Goal: Task Accomplishment & Management: Complete application form

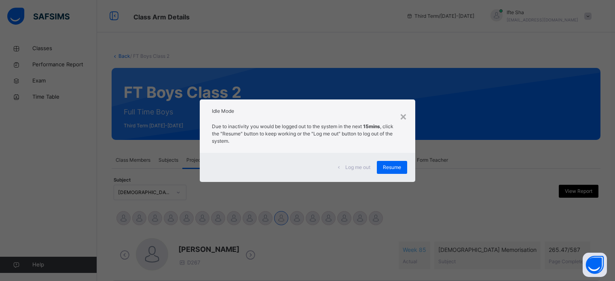
select select "****"
select select "*"
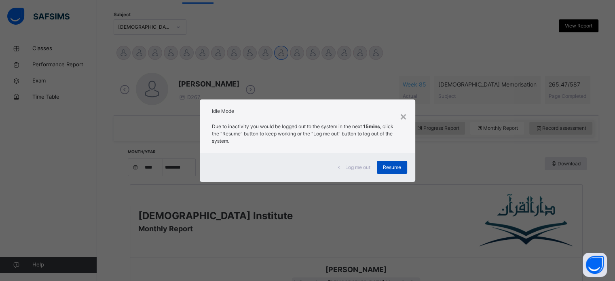
click at [381, 164] on div "Resume" at bounding box center [392, 167] width 30 height 13
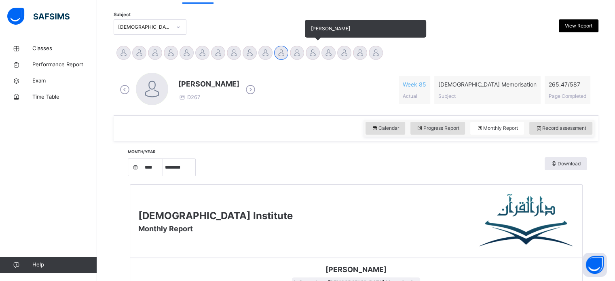
click at [310, 53] on div at bounding box center [312, 53] width 14 height 14
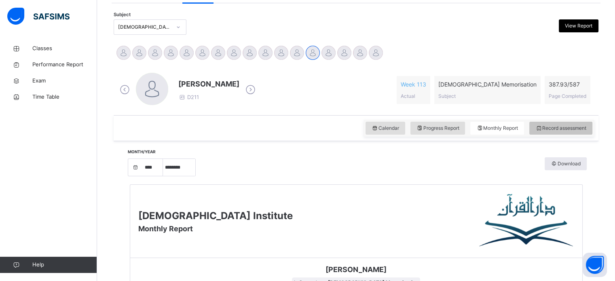
click at [573, 121] on div "Calendar Progress Report Monthly Report Record assessment" at bounding box center [478, 128] width 231 height 17
click at [574, 127] on span "Record assessment" at bounding box center [560, 127] width 51 height 7
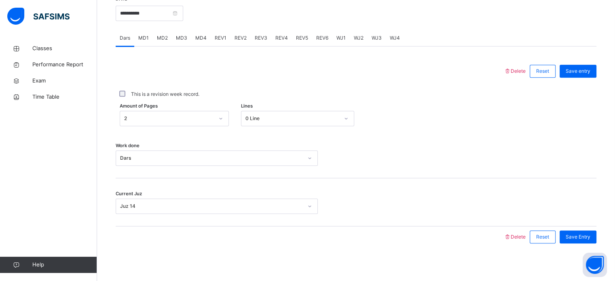
scroll to position [297, 0]
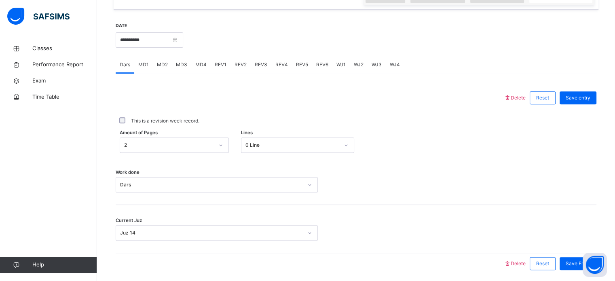
click at [205, 62] on span "MD4" at bounding box center [200, 64] width 11 height 7
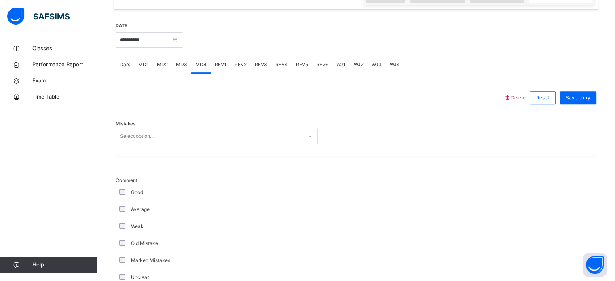
click at [140, 141] on div "Select option..." at bounding box center [137, 135] width 34 height 15
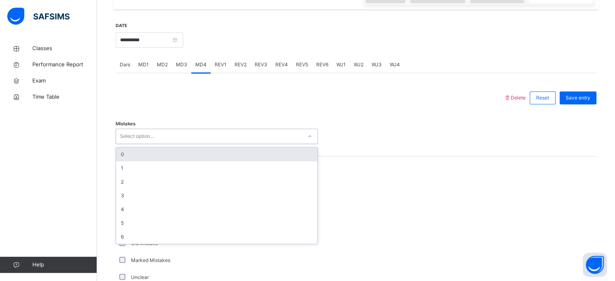
click at [128, 154] on div "0" at bounding box center [216, 154] width 201 height 14
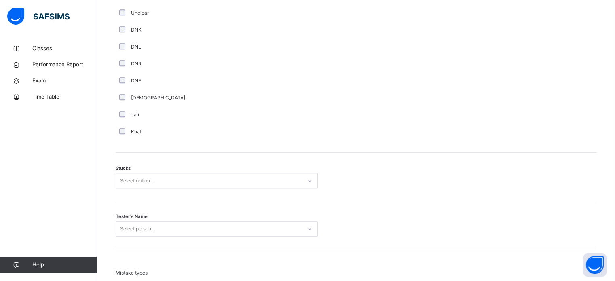
scroll to position [561, 0]
click at [119, 180] on div "Select option..." at bounding box center [209, 180] width 186 height 13
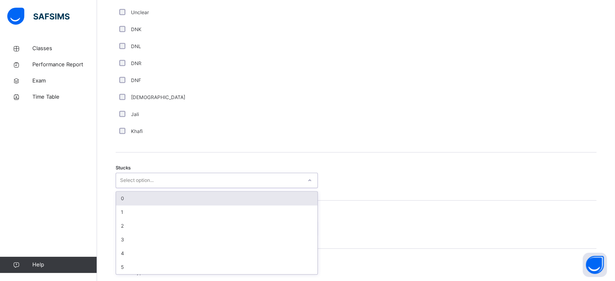
click at [133, 201] on div "0" at bounding box center [216, 199] width 201 height 14
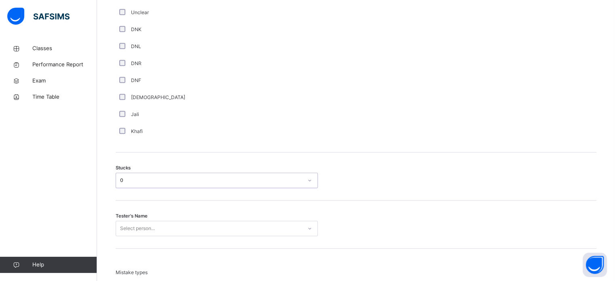
click at [123, 215] on span "Tester's Name" at bounding box center [132, 216] width 32 height 7
click at [136, 235] on div "Tester's Name Select person..." at bounding box center [356, 224] width 480 height 48
click at [136, 230] on div "Select person..." at bounding box center [217, 228] width 202 height 15
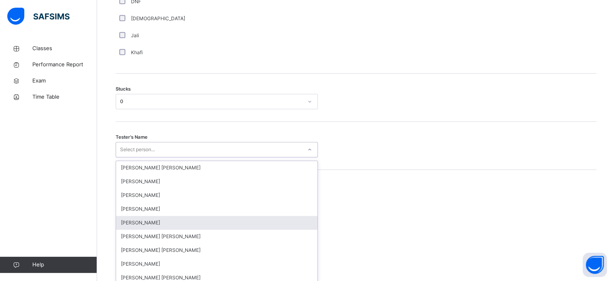
scroll to position [644, 0]
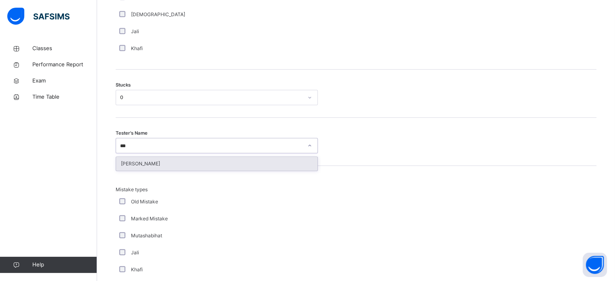
type input "****"
click at [145, 168] on div "[PERSON_NAME]" at bounding box center [216, 164] width 201 height 14
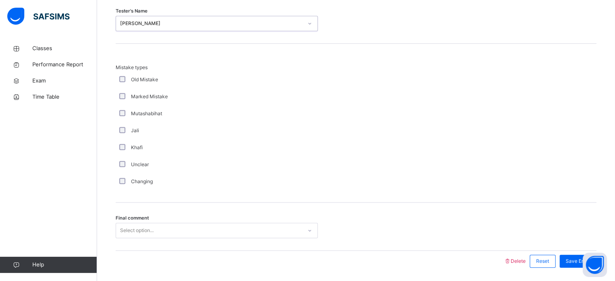
scroll to position [792, 0]
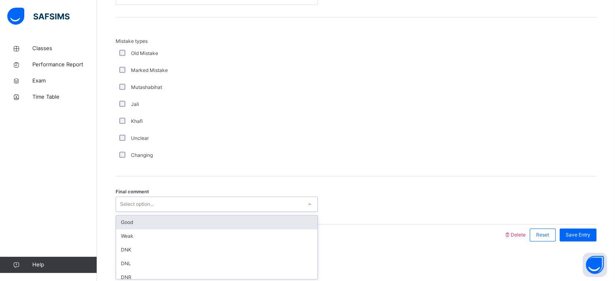
click at [123, 205] on div "Select option..." at bounding box center [137, 203] width 34 height 15
drag, startPoint x: 134, startPoint y: 219, endPoint x: 210, endPoint y: 244, distance: 80.2
click at [136, 219] on div "Good" at bounding box center [216, 222] width 201 height 14
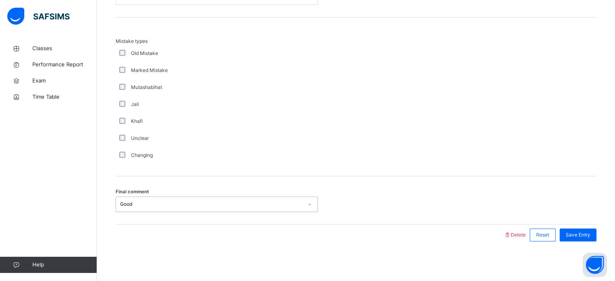
click at [571, 222] on div "Final comment option Good, selected. 0 results available. Select is focused ,ty…" at bounding box center [356, 200] width 480 height 48
click at [572, 231] on span "Save Entry" at bounding box center [577, 234] width 25 height 7
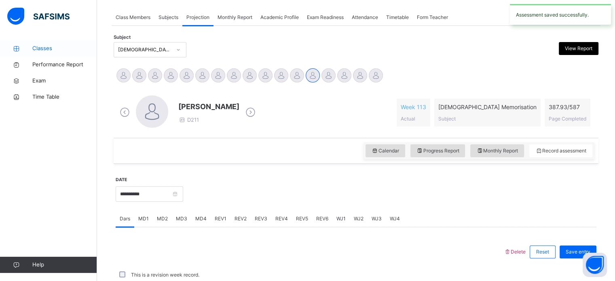
scroll to position [326, 0]
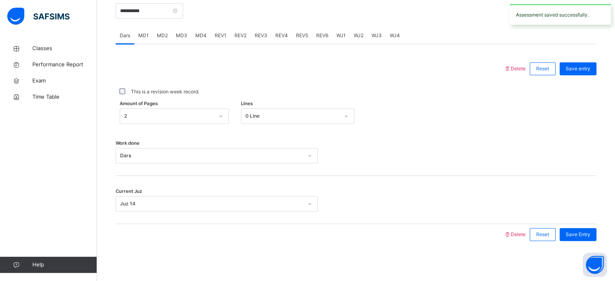
click at [162, 33] on span "MD2" at bounding box center [162, 35] width 11 height 7
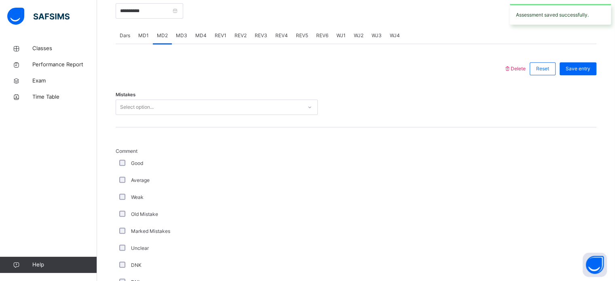
scroll to position [792, 0]
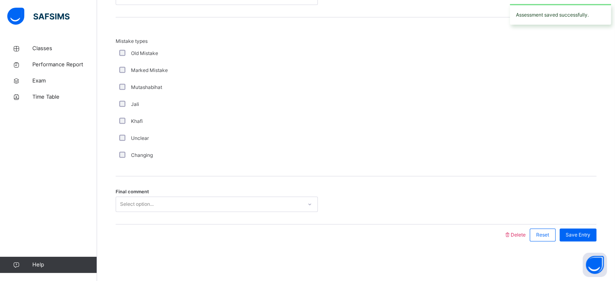
click at [137, 204] on div "Select option..." at bounding box center [137, 203] width 34 height 15
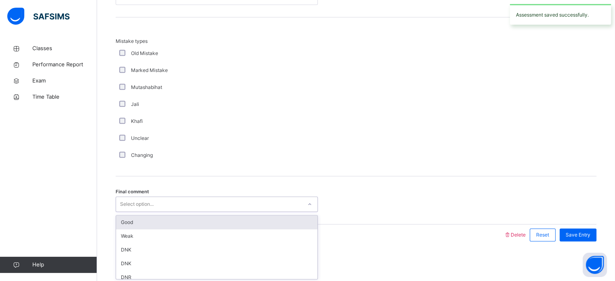
drag, startPoint x: 136, startPoint y: 226, endPoint x: 136, endPoint y: 221, distance: 4.4
click at [136, 226] on div "Good" at bounding box center [216, 222] width 201 height 14
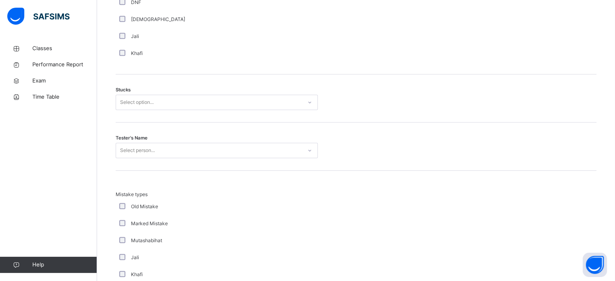
click at [144, 148] on div "Select person..." at bounding box center [137, 150] width 35 height 15
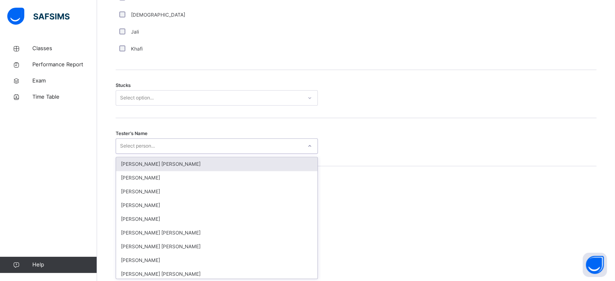
scroll to position [644, 0]
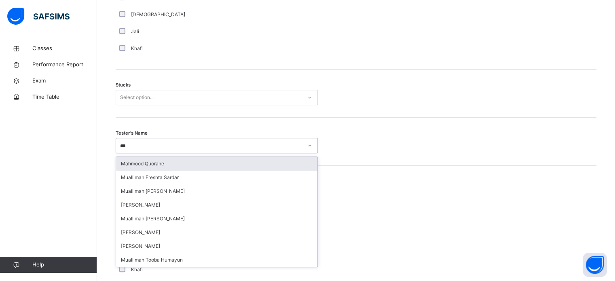
type input "****"
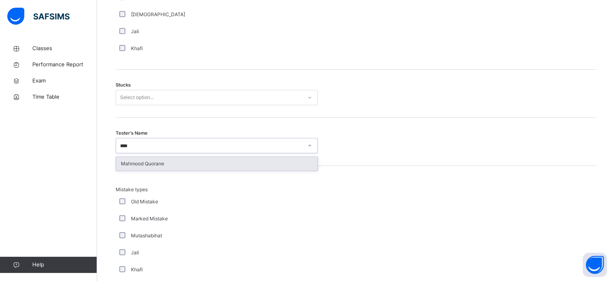
click at [137, 163] on div "Mahmood Quorane" at bounding box center [216, 164] width 201 height 14
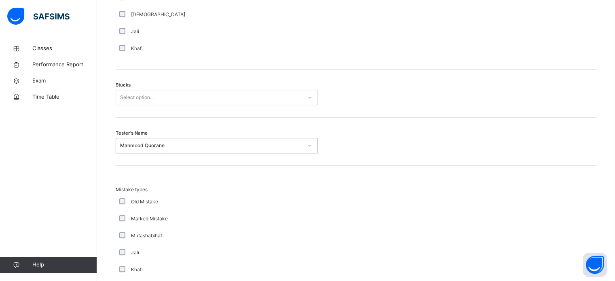
click at [131, 97] on div "Select option..." at bounding box center [137, 97] width 34 height 15
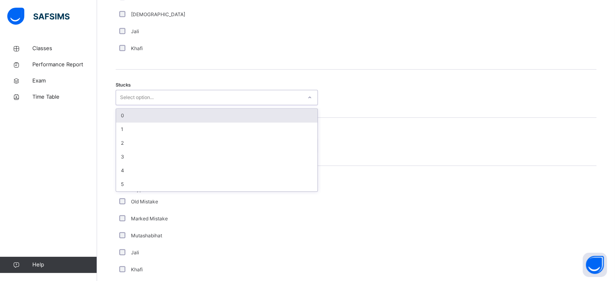
click at [133, 113] on div "0" at bounding box center [216, 116] width 201 height 14
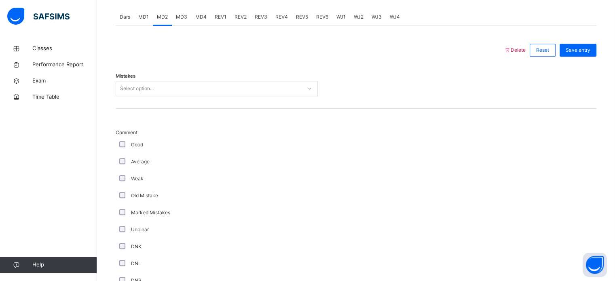
scroll to position [335, 0]
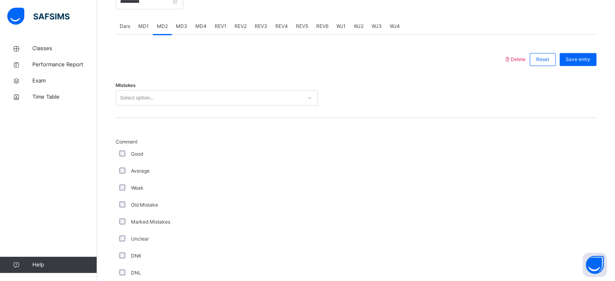
drag, startPoint x: 118, startPoint y: 104, endPoint x: 125, endPoint y: 101, distance: 8.0
click at [118, 103] on div "Select option..." at bounding box center [217, 97] width 202 height 15
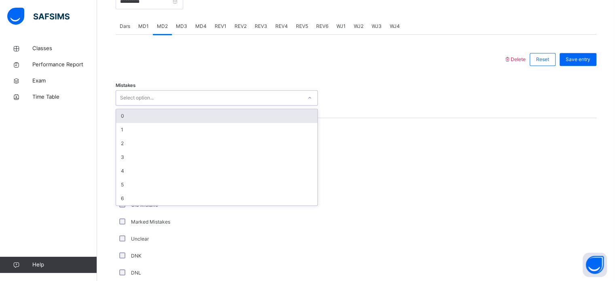
drag, startPoint x: 128, startPoint y: 118, endPoint x: 306, endPoint y: 42, distance: 193.7
click at [147, 111] on div "0" at bounding box center [216, 116] width 201 height 14
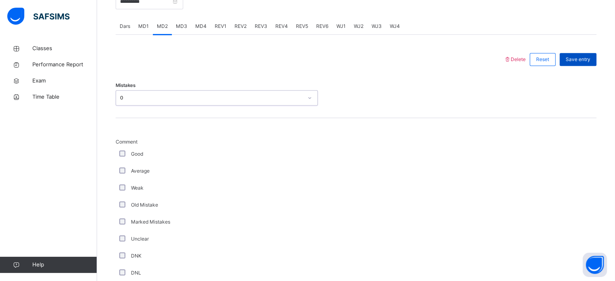
click at [580, 58] on span "Save entry" at bounding box center [577, 59] width 25 height 7
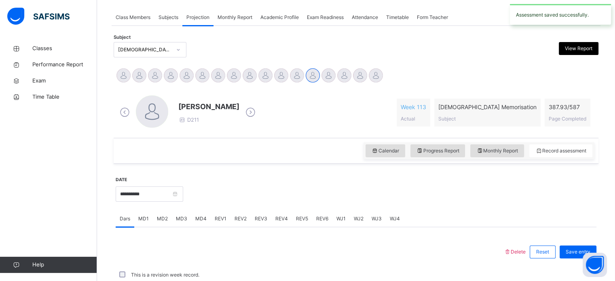
scroll to position [326, 0]
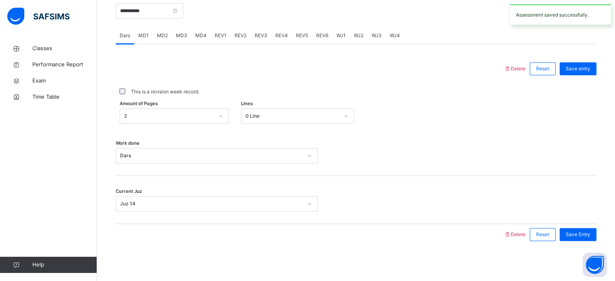
click at [224, 34] on span "REV1" at bounding box center [221, 35] width 12 height 7
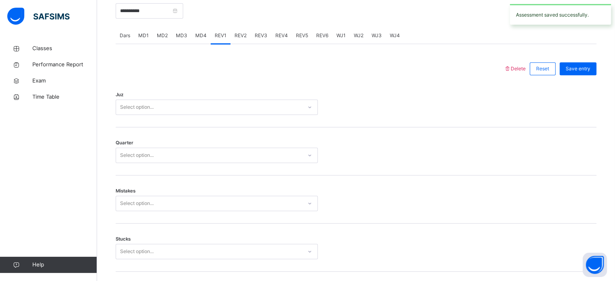
scroll to position [335, 0]
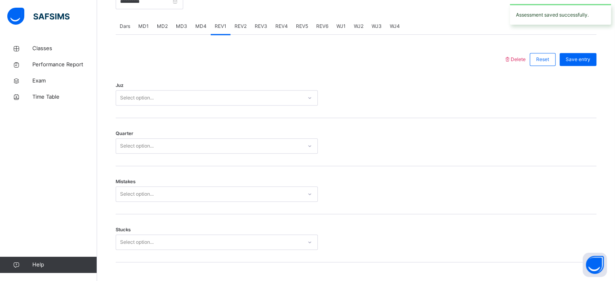
click at [164, 99] on div "Select option..." at bounding box center [209, 98] width 186 height 13
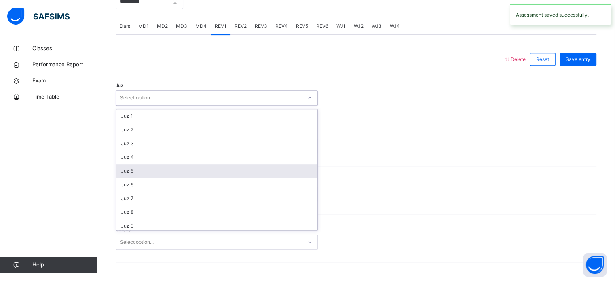
click at [135, 169] on div "Juz 5" at bounding box center [216, 171] width 201 height 14
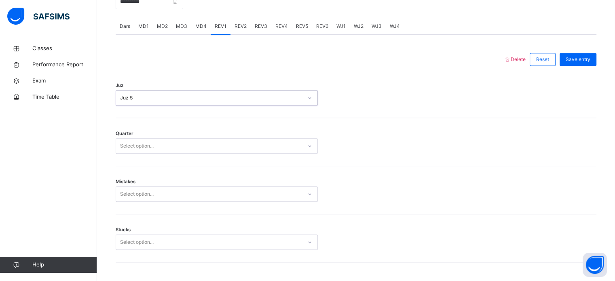
click at [134, 143] on div "Select option..." at bounding box center [137, 145] width 34 height 15
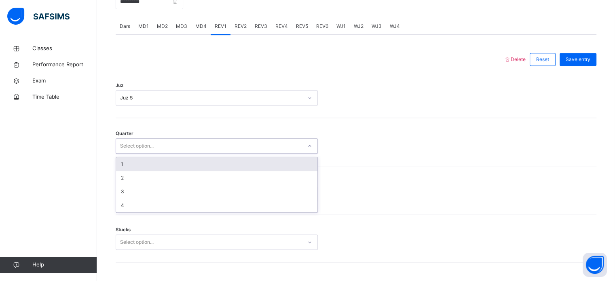
drag, startPoint x: 127, startPoint y: 165, endPoint x: 137, endPoint y: 180, distance: 18.0
click at [131, 169] on div "1" at bounding box center [216, 164] width 201 height 14
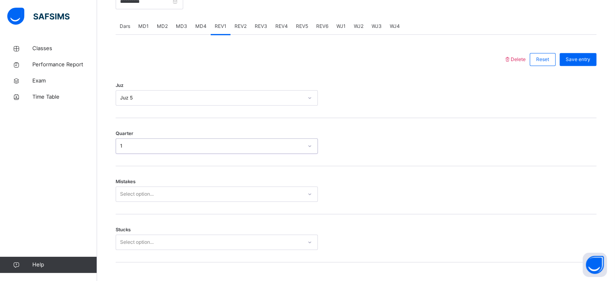
click at [139, 194] on div "Mistakes Select option..." at bounding box center [356, 190] width 480 height 48
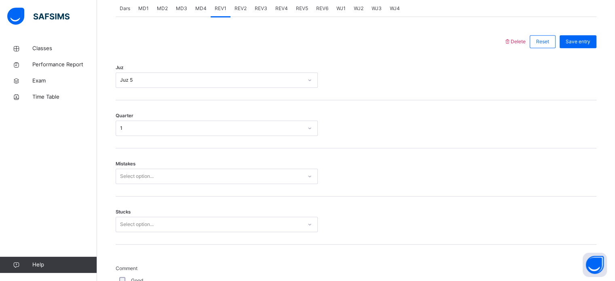
click at [137, 184] on div "Select option..." at bounding box center [217, 175] width 202 height 15
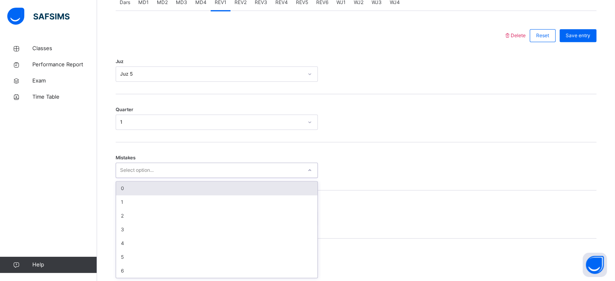
click at [124, 189] on div "0" at bounding box center [216, 188] width 201 height 14
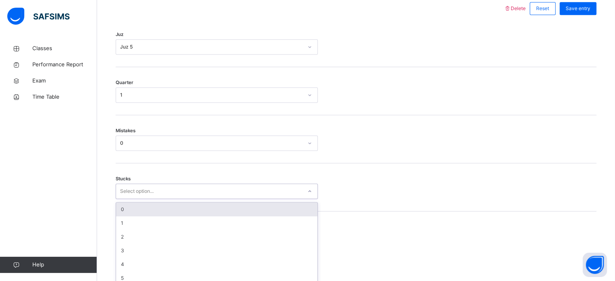
click at [133, 199] on div "option 0 focused, 1 of 6. 6 results available. Use Up and Down to choose option…" at bounding box center [217, 190] width 202 height 15
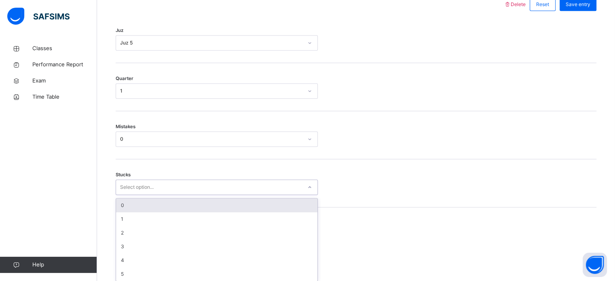
scroll to position [393, 0]
click at [124, 204] on div "0" at bounding box center [216, 203] width 201 height 14
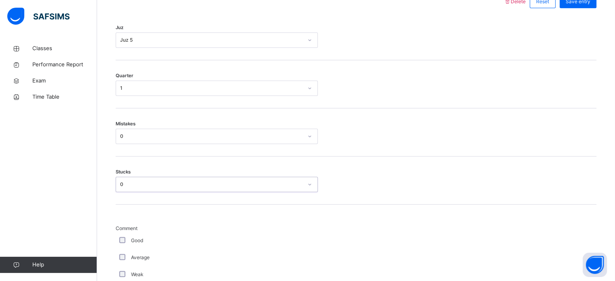
drag, startPoint x: 119, startPoint y: 147, endPoint x: 121, endPoint y: 140, distance: 7.9
click at [121, 140] on div "Mistakes 0" at bounding box center [356, 132] width 480 height 48
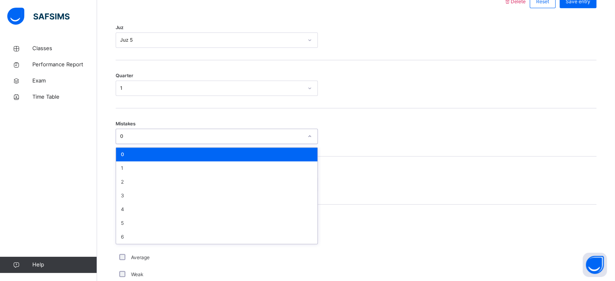
drag, startPoint x: 122, startPoint y: 139, endPoint x: 130, endPoint y: 159, distance: 22.0
click at [123, 139] on div "0" at bounding box center [211, 136] width 183 height 7
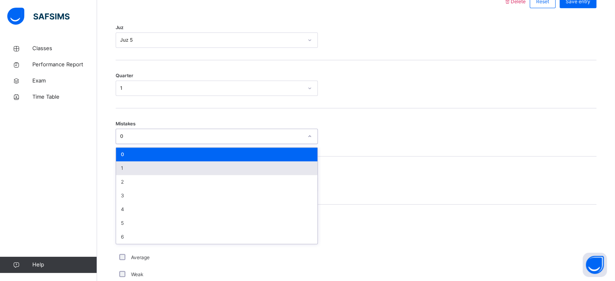
drag, startPoint x: 133, startPoint y: 169, endPoint x: 127, endPoint y: 191, distance: 22.6
click at [133, 169] on div "1" at bounding box center [216, 168] width 201 height 14
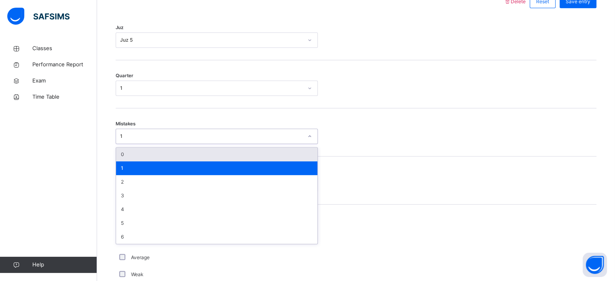
drag, startPoint x: 118, startPoint y: 134, endPoint x: 132, endPoint y: 169, distance: 37.7
click at [120, 134] on div "1" at bounding box center [209, 136] width 186 height 13
drag, startPoint x: 126, startPoint y: 154, endPoint x: 133, endPoint y: 181, distance: 27.0
click at [128, 158] on div "0" at bounding box center [216, 154] width 201 height 14
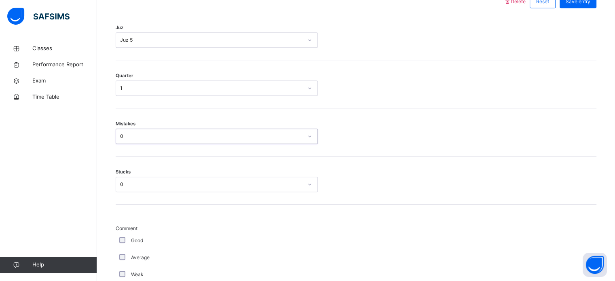
click at [133, 185] on div "0" at bounding box center [211, 184] width 183 height 7
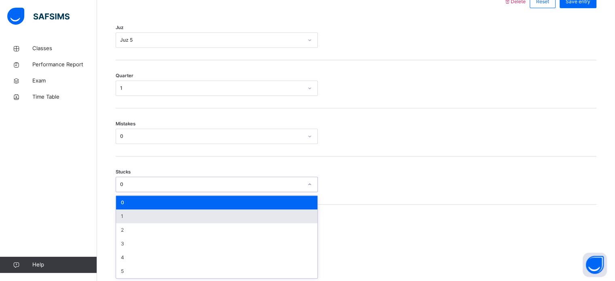
drag, startPoint x: 122, startPoint y: 221, endPoint x: 124, endPoint y: 202, distance: 18.7
click at [122, 219] on div "1" at bounding box center [216, 216] width 201 height 14
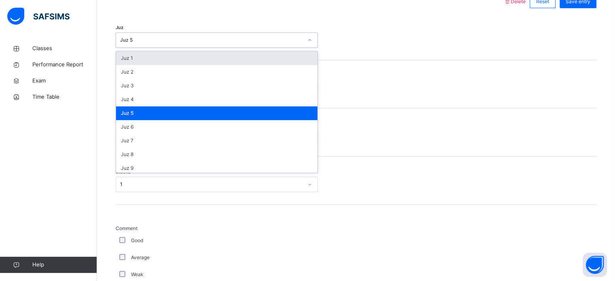
click at [146, 42] on div "Juz 5" at bounding box center [211, 39] width 183 height 7
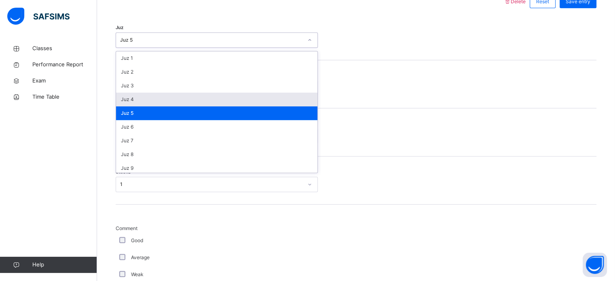
drag, startPoint x: 128, startPoint y: 98, endPoint x: 138, endPoint y: 128, distance: 31.7
click at [128, 99] on div "Juz 4" at bounding box center [216, 100] width 201 height 14
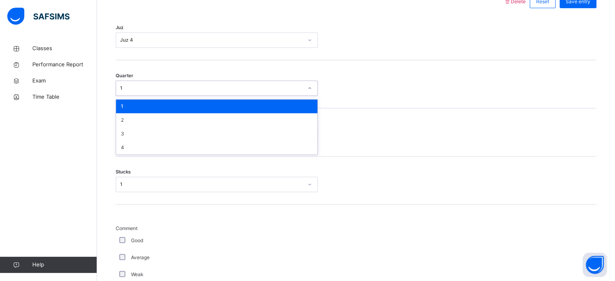
drag, startPoint x: 126, startPoint y: 92, endPoint x: 141, endPoint y: 155, distance: 64.4
click at [132, 96] on div "option 1, selected. option 1 focused, 1 of 4. 4 results available. Use Up and D…" at bounding box center [217, 87] width 202 height 15
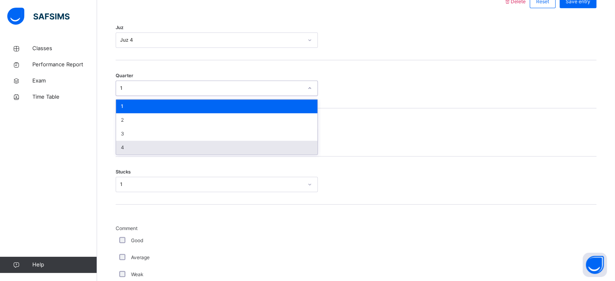
click at [133, 147] on div "4" at bounding box center [216, 148] width 201 height 14
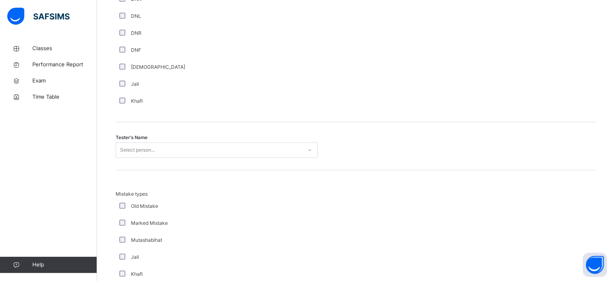
click at [132, 149] on div "Select person..." at bounding box center [137, 149] width 35 height 15
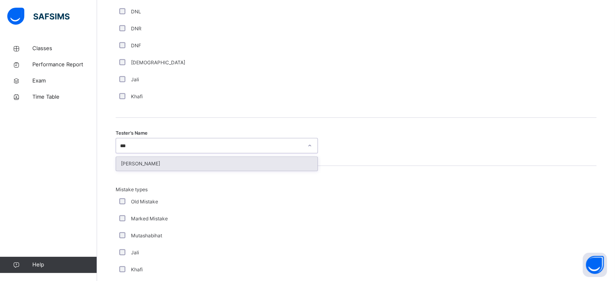
type input "****"
click at [158, 163] on div "[PERSON_NAME]" at bounding box center [216, 164] width 201 height 14
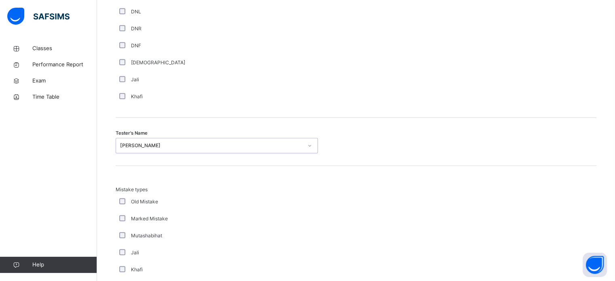
scroll to position [888, 0]
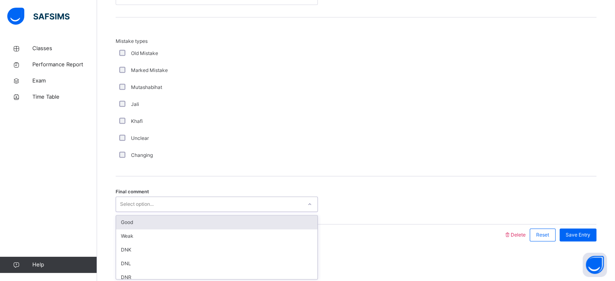
drag, startPoint x: 120, startPoint y: 204, endPoint x: 125, endPoint y: 211, distance: 8.3
click at [124, 208] on div "Select option..." at bounding box center [137, 203] width 34 height 15
click at [135, 226] on div "Good" at bounding box center [216, 222] width 201 height 14
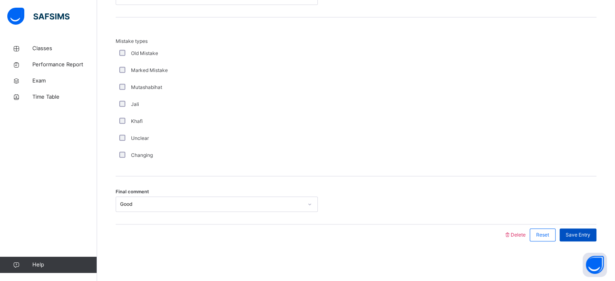
click at [571, 238] on div "Save Entry" at bounding box center [577, 234] width 37 height 13
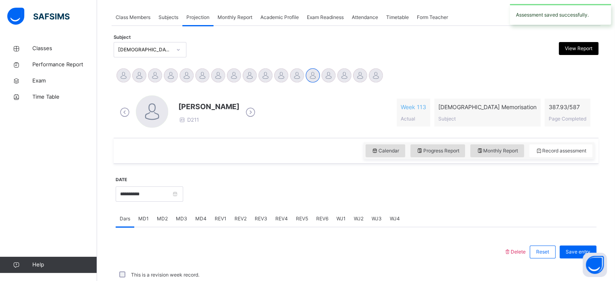
scroll to position [326, 0]
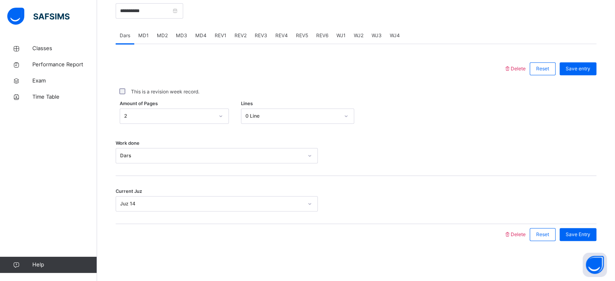
click at [236, 36] on span "REV2" at bounding box center [240, 35] width 12 height 7
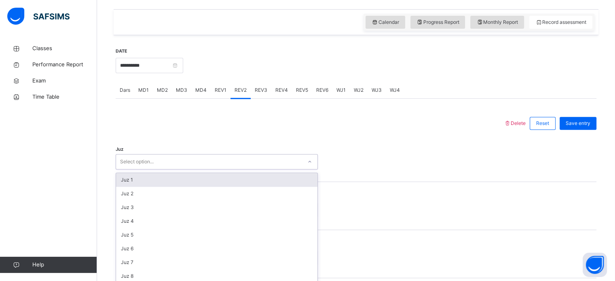
scroll to position [288, 0]
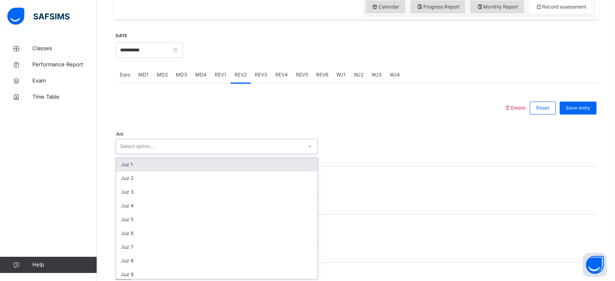
click at [136, 154] on div "option Juz 1 focused, 1 of 30. 30 results available. Use Up and Down to choose …" at bounding box center [217, 146] width 202 height 15
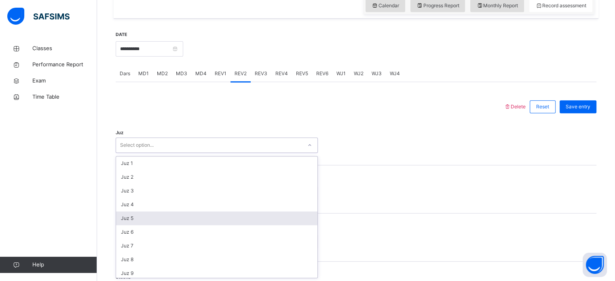
click at [134, 220] on div "Juz 5" at bounding box center [216, 218] width 201 height 14
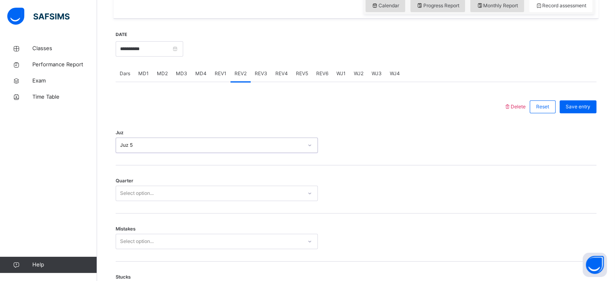
click at [140, 194] on div "Select option..." at bounding box center [137, 192] width 34 height 15
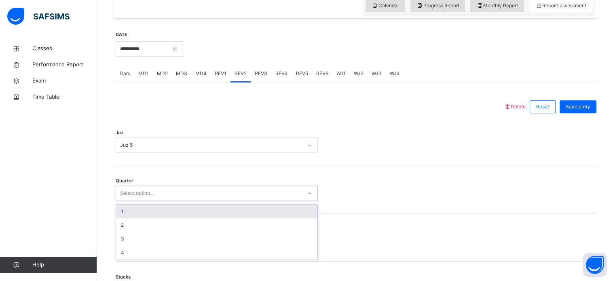
click at [134, 212] on div "1" at bounding box center [216, 211] width 201 height 14
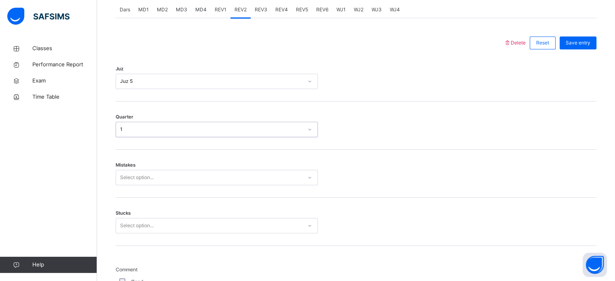
click at [127, 185] on div "Select option..." at bounding box center [217, 177] width 202 height 15
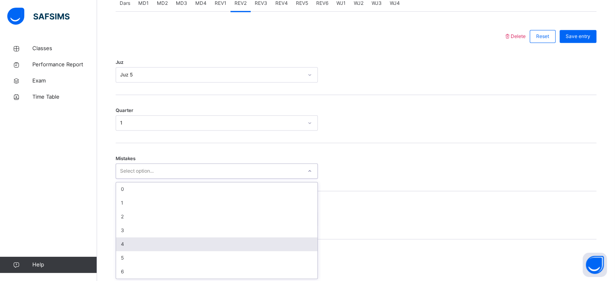
scroll to position [359, 0]
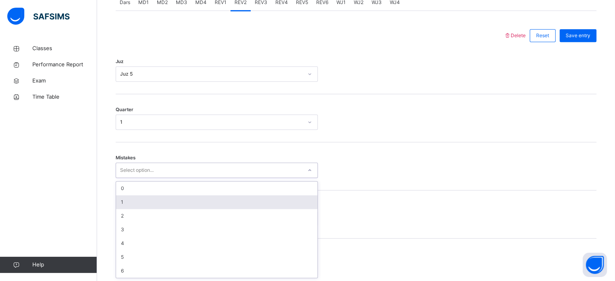
drag, startPoint x: 126, startPoint y: 202, endPoint x: 126, endPoint y: 210, distance: 8.1
click at [126, 202] on div "1" at bounding box center [216, 202] width 201 height 14
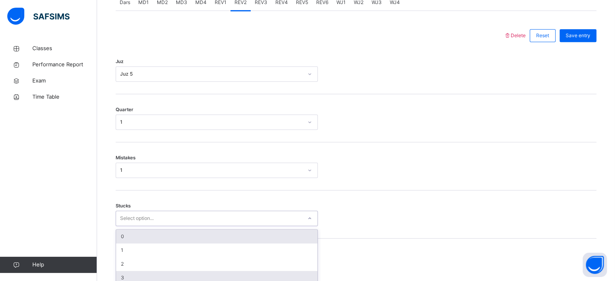
drag, startPoint x: 128, startPoint y: 218, endPoint x: 128, endPoint y: 236, distance: 17.8
click at [129, 219] on div "option 0 focused, 1 of 6. 6 results available. Use Up and Down to choose option…" at bounding box center [217, 217] width 202 height 15
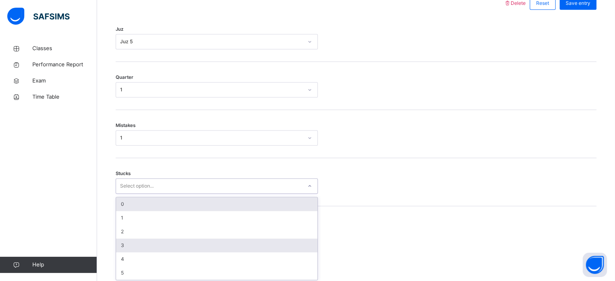
scroll to position [393, 0]
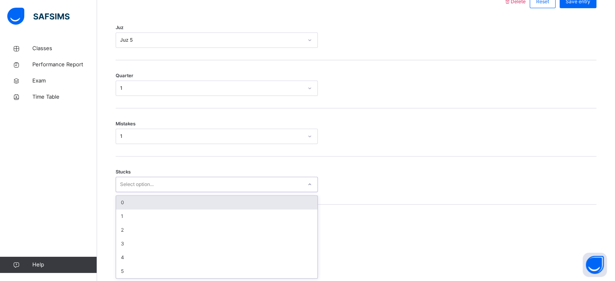
click at [119, 203] on div "0" at bounding box center [216, 203] width 201 height 14
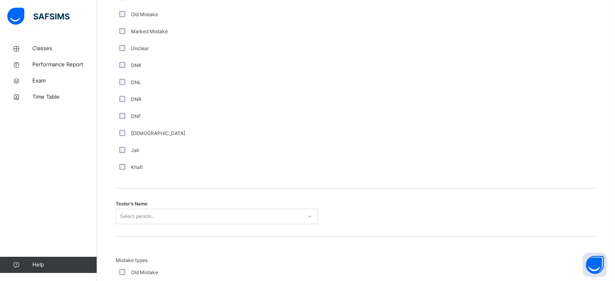
scroll to position [696, 0]
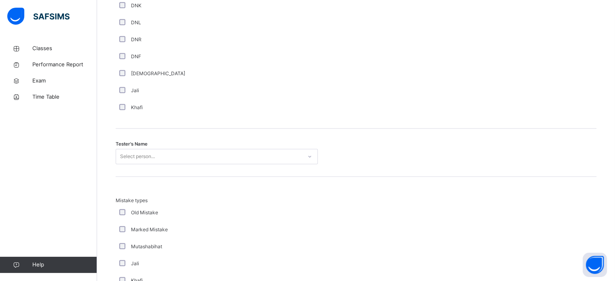
click at [140, 164] on div "Select person..." at bounding box center [217, 156] width 202 height 15
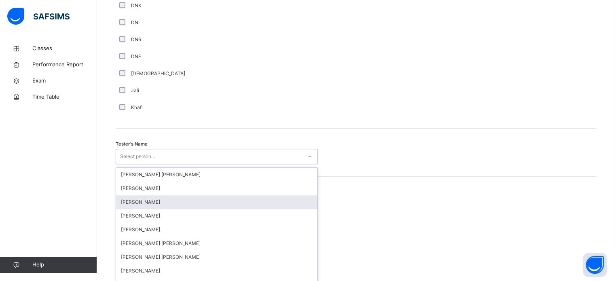
scroll to position [740, 0]
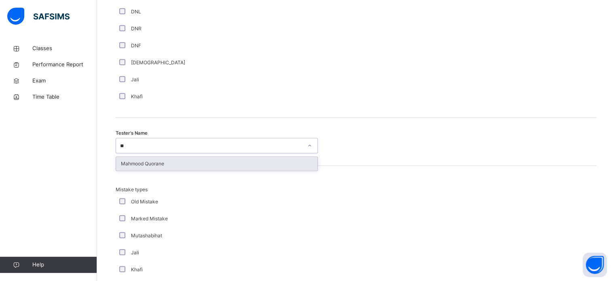
type input "*"
type input "****"
click at [142, 164] on div "[PERSON_NAME]" at bounding box center [216, 164] width 201 height 14
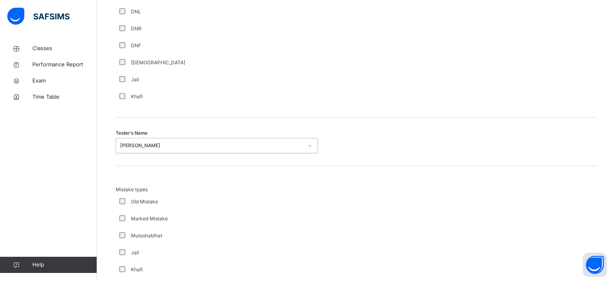
scroll to position [888, 0]
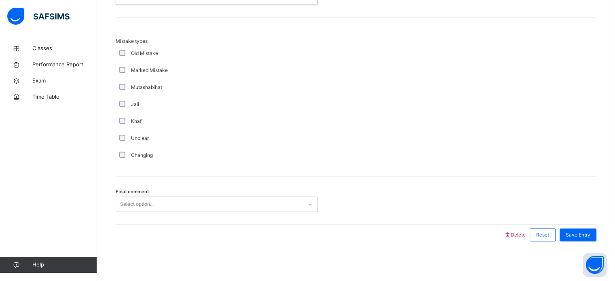
drag, startPoint x: 142, startPoint y: 203, endPoint x: 144, endPoint y: 210, distance: 7.5
click at [142, 203] on div "Select option..." at bounding box center [137, 203] width 34 height 15
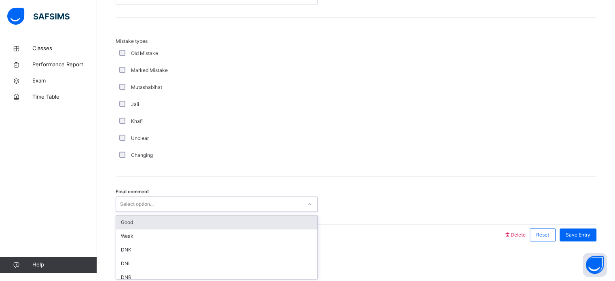
drag, startPoint x: 146, startPoint y: 218, endPoint x: 258, endPoint y: 178, distance: 118.6
click at [147, 218] on div "Good" at bounding box center [216, 222] width 201 height 14
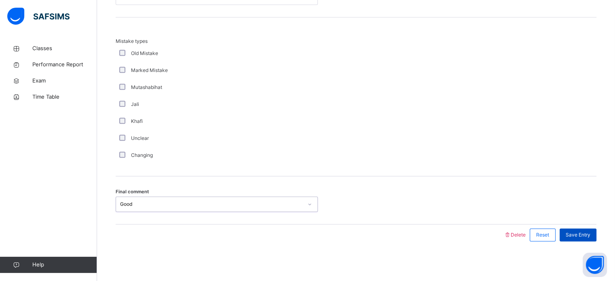
click at [569, 231] on div "Save Entry" at bounding box center [577, 234] width 37 height 13
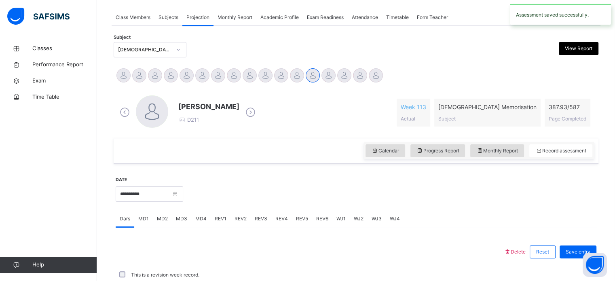
scroll to position [326, 0]
